Goal: Find specific page/section: Find specific page/section

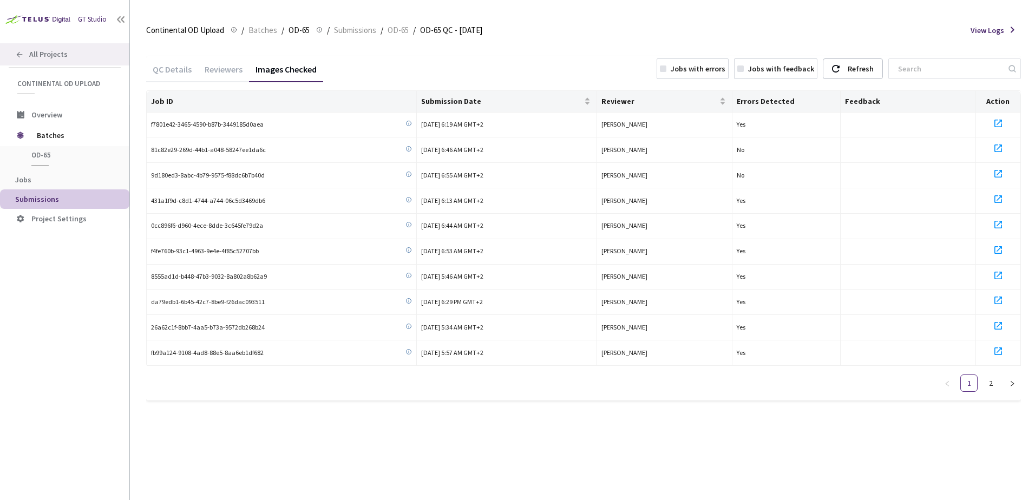
click at [48, 52] on span "All Projects" at bounding box center [48, 54] width 38 height 9
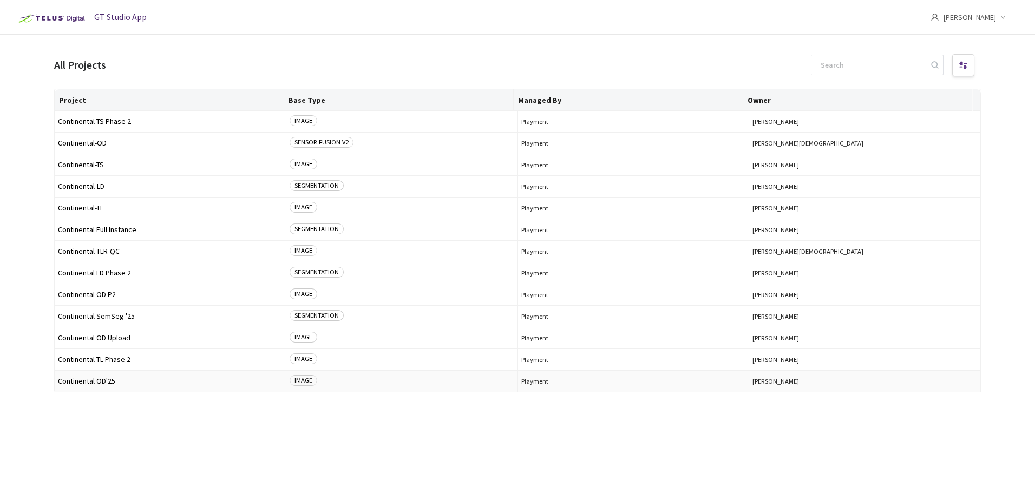
click at [115, 386] on td "Continental OD'25" at bounding box center [171, 382] width 232 height 22
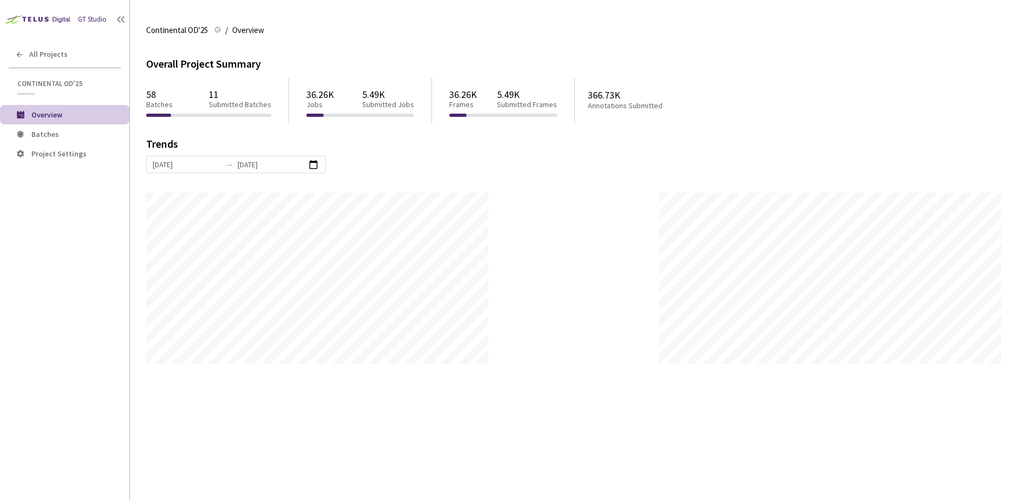
scroll to position [500, 1035]
click at [67, 126] on li "Batches" at bounding box center [64, 133] width 129 height 19
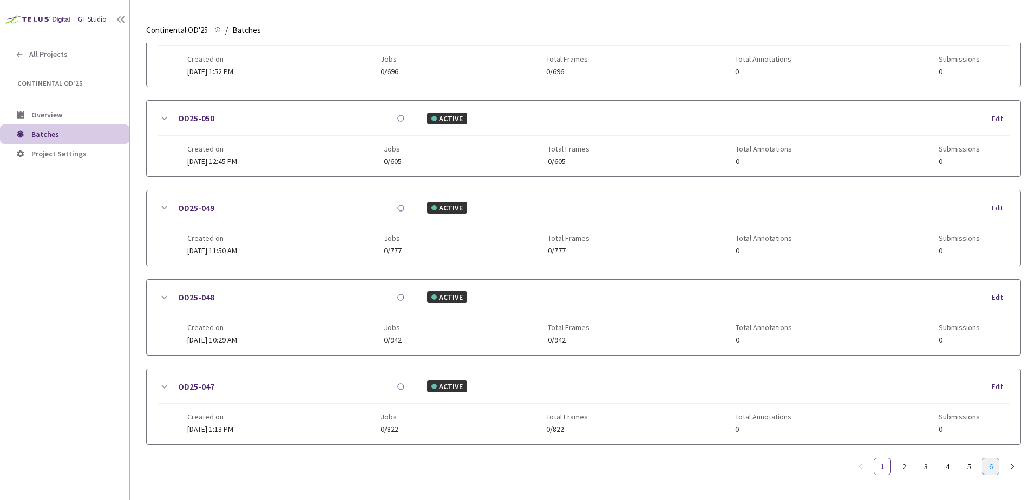
click at [991, 458] on link "6" at bounding box center [990, 466] width 16 height 16
click at [161, 292] on icon at bounding box center [163, 297] width 13 height 13
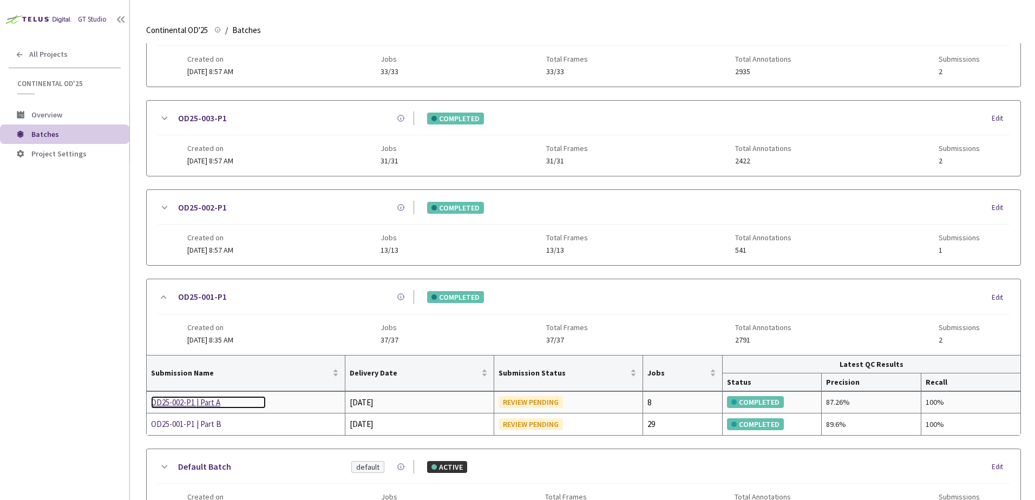
click at [189, 405] on div "OD25-002-P1 | Part A" at bounding box center [208, 402] width 115 height 13
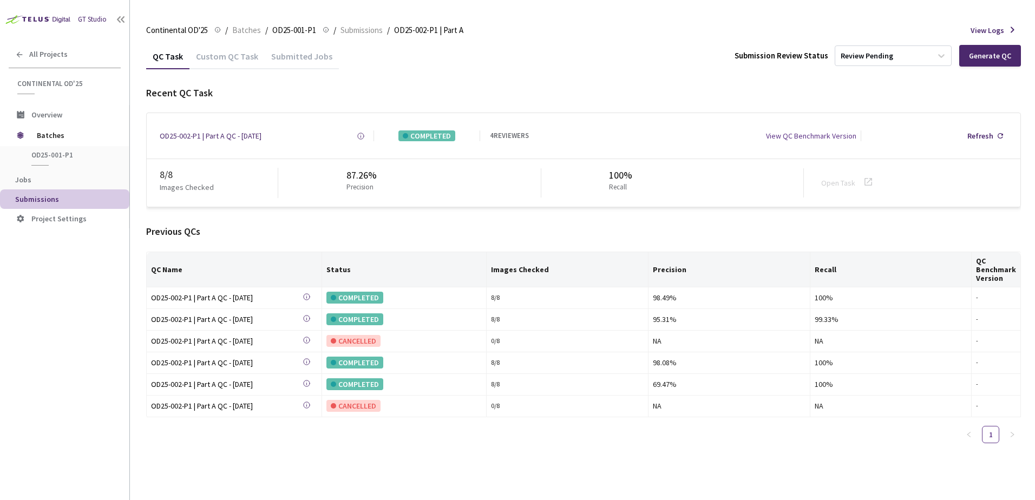
click at [232, 57] on div "Custom QC Task" at bounding box center [226, 60] width 75 height 18
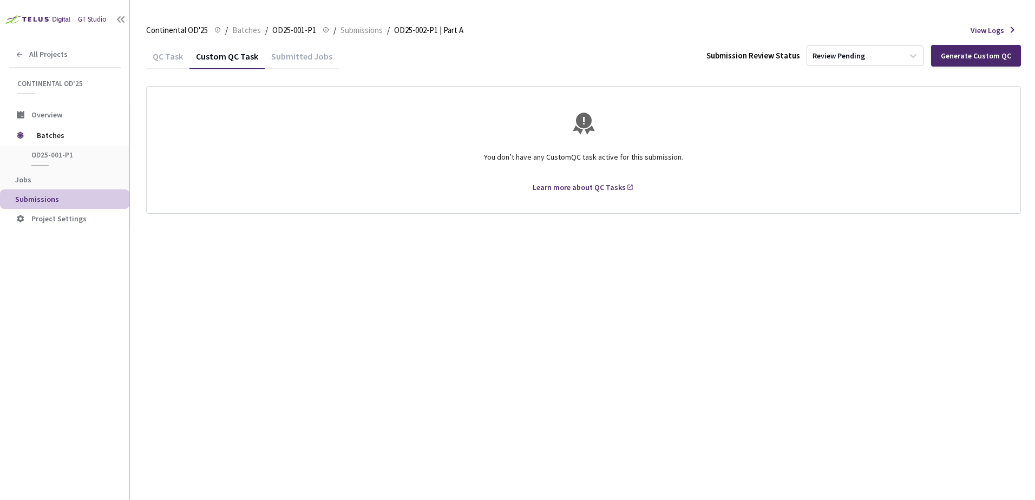
click at [164, 51] on div "QC Task" at bounding box center [167, 60] width 43 height 18
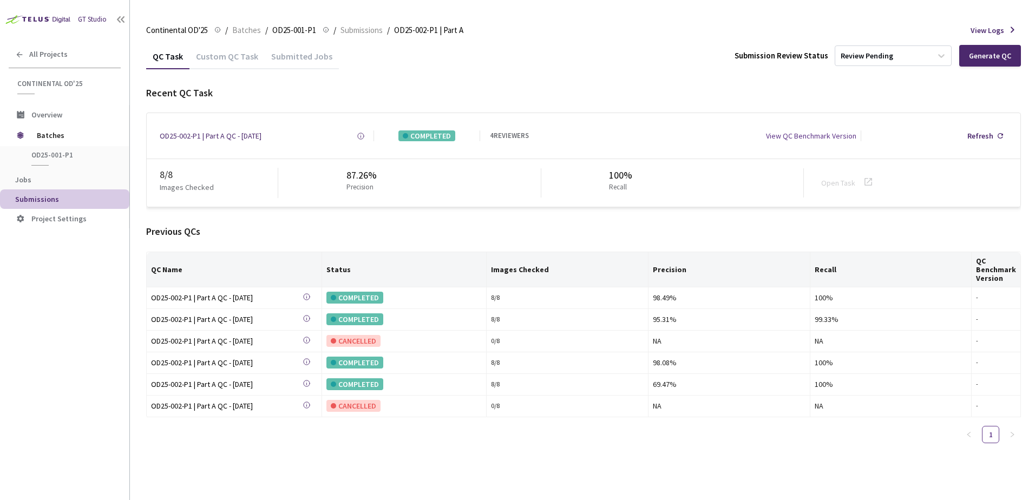
click at [208, 54] on div "Custom QC Task" at bounding box center [226, 60] width 75 height 18
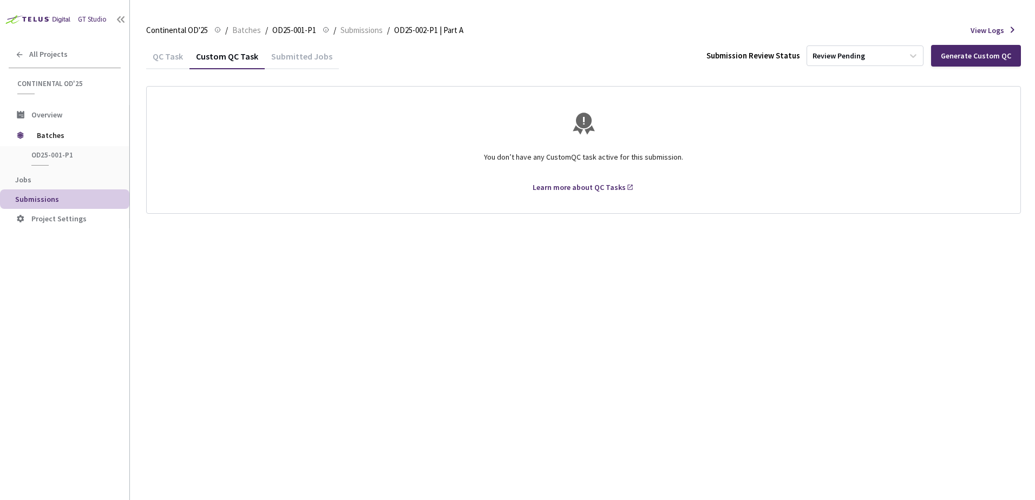
click at [177, 54] on div "QC Task" at bounding box center [167, 60] width 43 height 18
